Goal: Find specific page/section: Find specific page/section

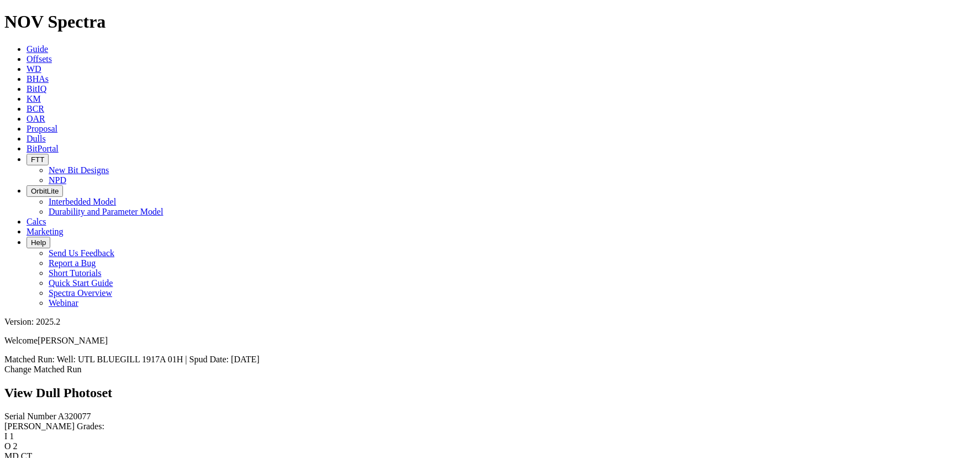
click at [27, 134] on icon at bounding box center [27, 138] width 0 height 9
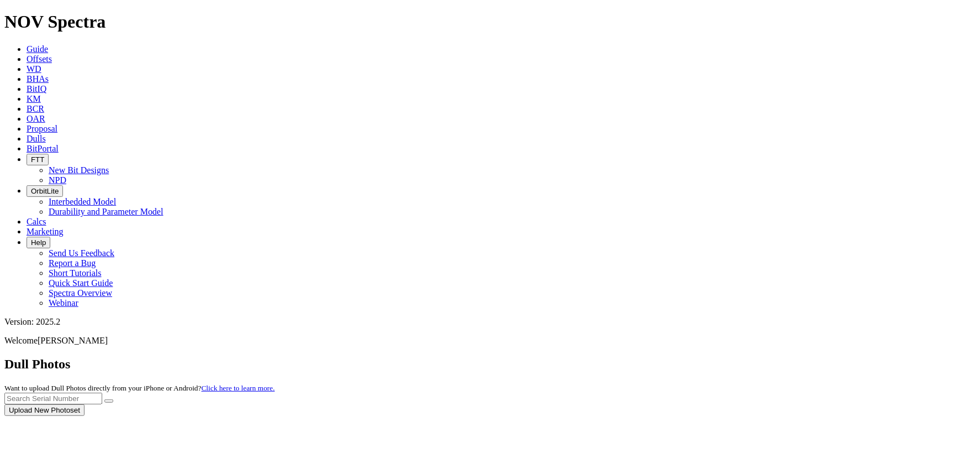
click at [102, 392] on input "text" at bounding box center [53, 398] width 98 height 12
type input "a"
drag, startPoint x: 718, startPoint y: 47, endPoint x: 725, endPoint y: 66, distance: 19.9
click at [102, 392] on input "A318827" at bounding box center [53, 398] width 98 height 12
type input "A313827"
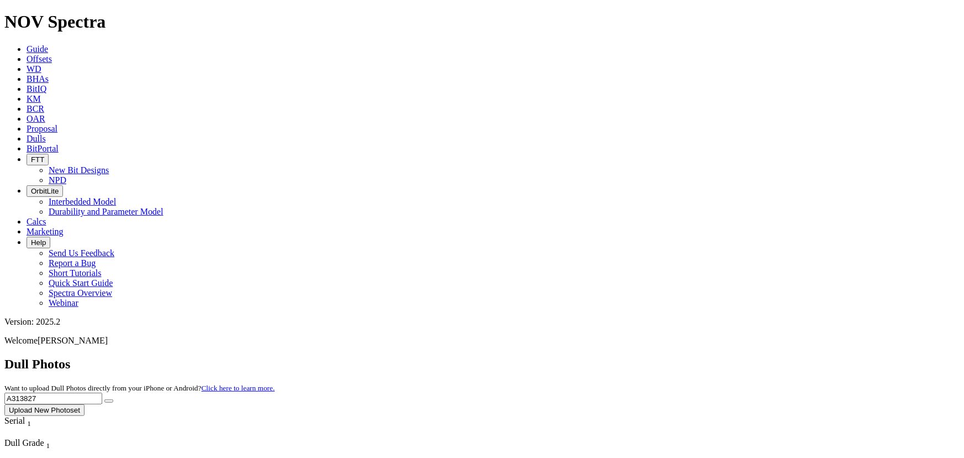
click at [104, 399] on button "submit" at bounding box center [108, 400] width 9 height 3
